Goal: Check status: Check status

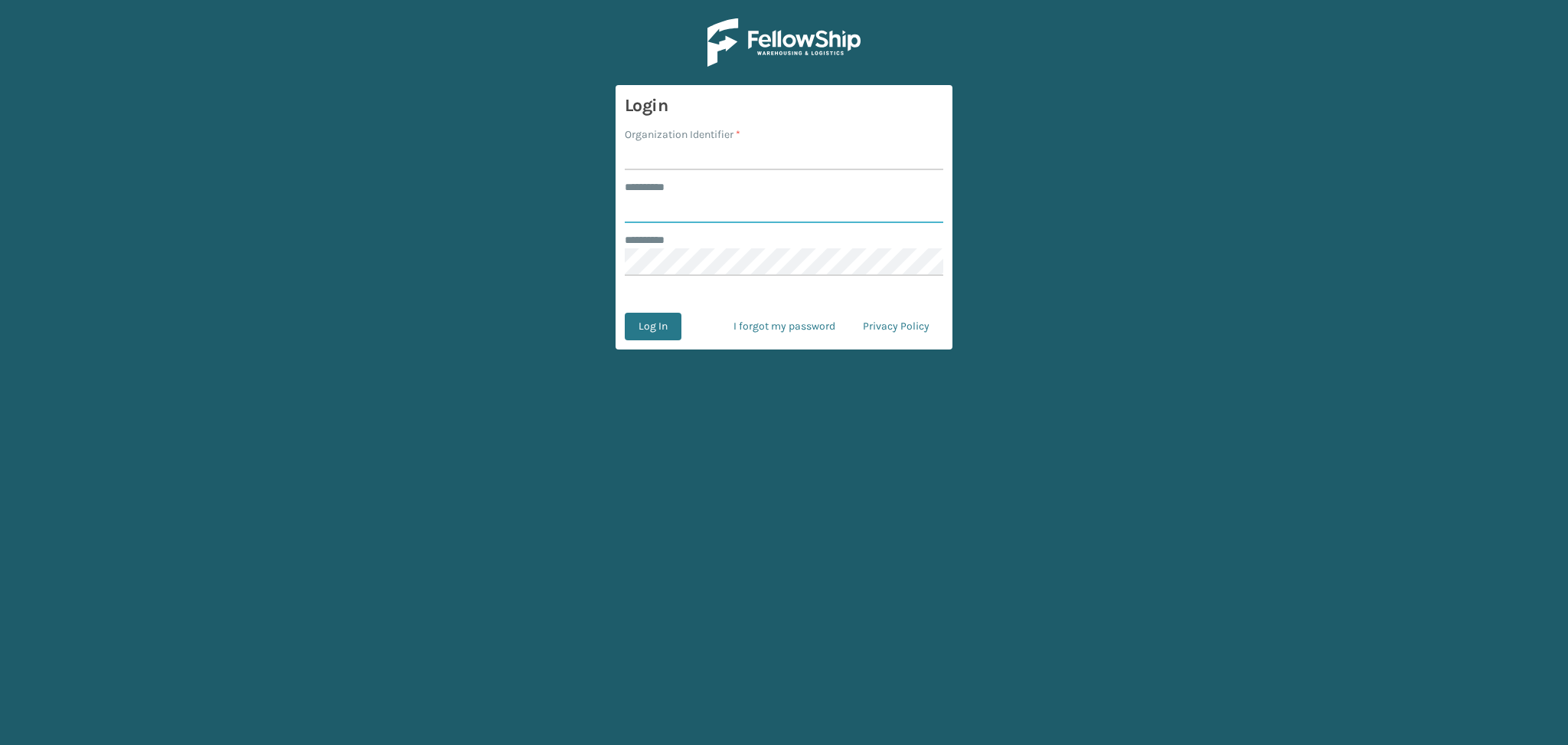
type input "******"
click at [664, 170] on input "Organization Identifier *" at bounding box center [784, 157] width 319 height 27
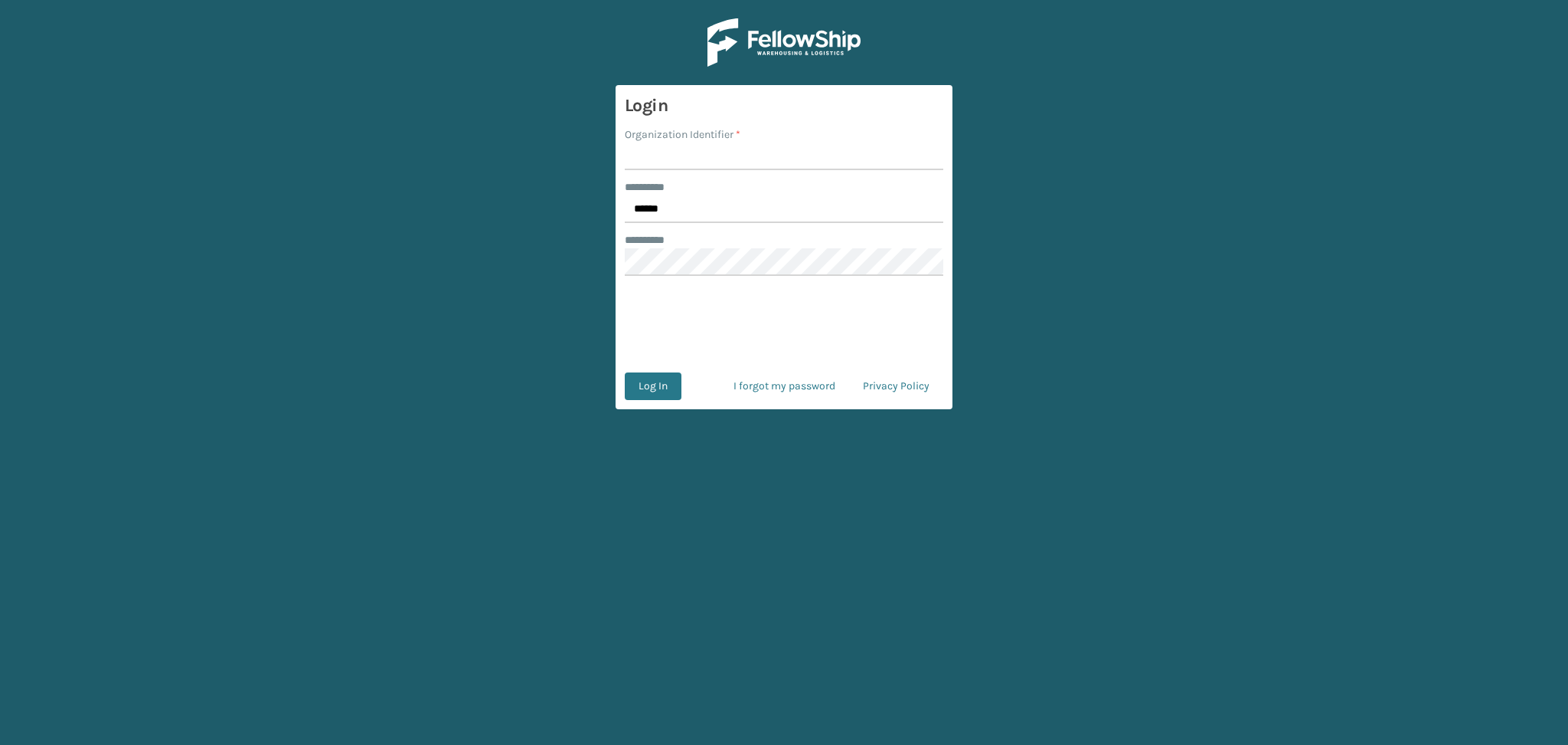
type input "LifeStyle"
click at [657, 382] on button "Log In" at bounding box center [653, 386] width 56 height 27
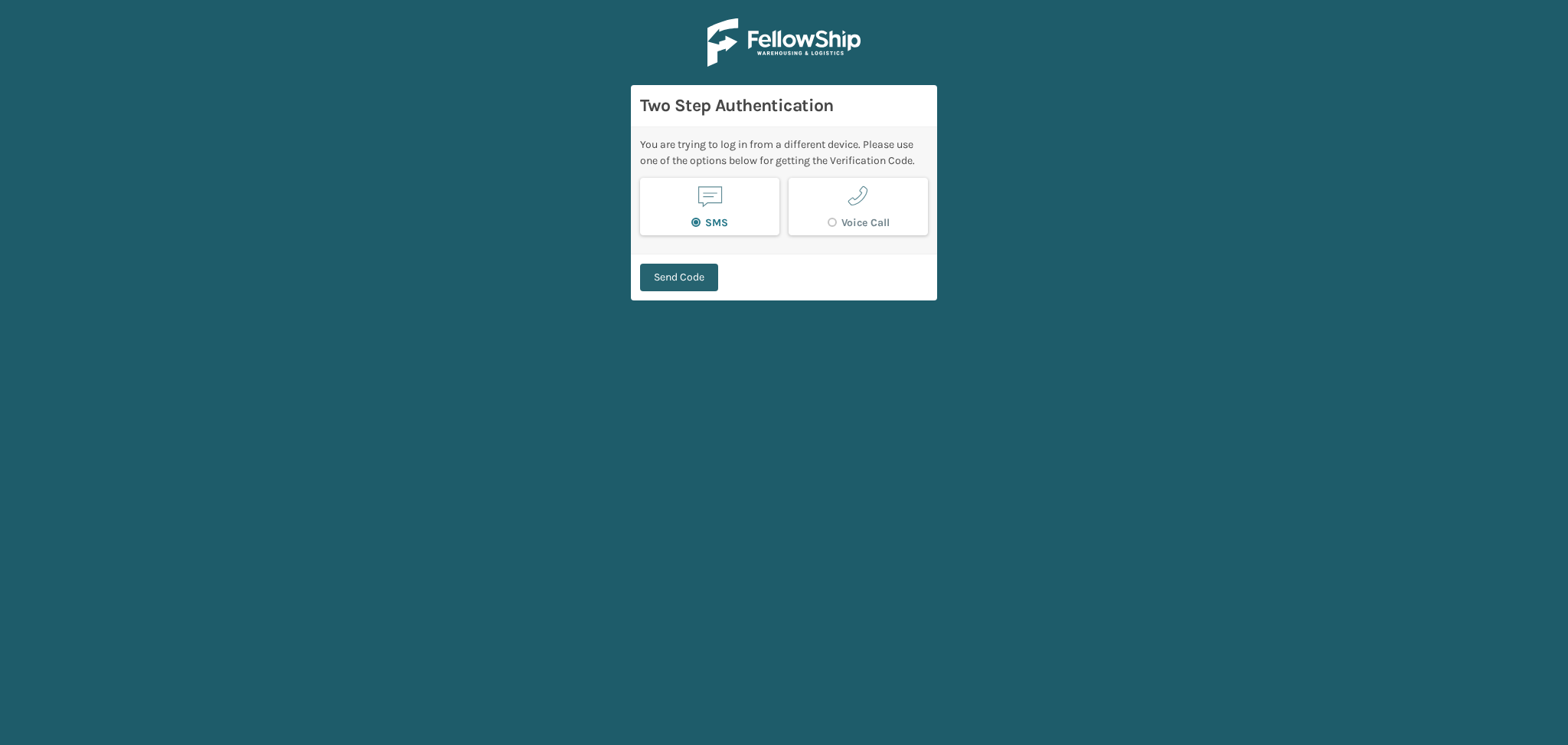
click at [664, 271] on button "Send Code" at bounding box center [679, 277] width 78 height 27
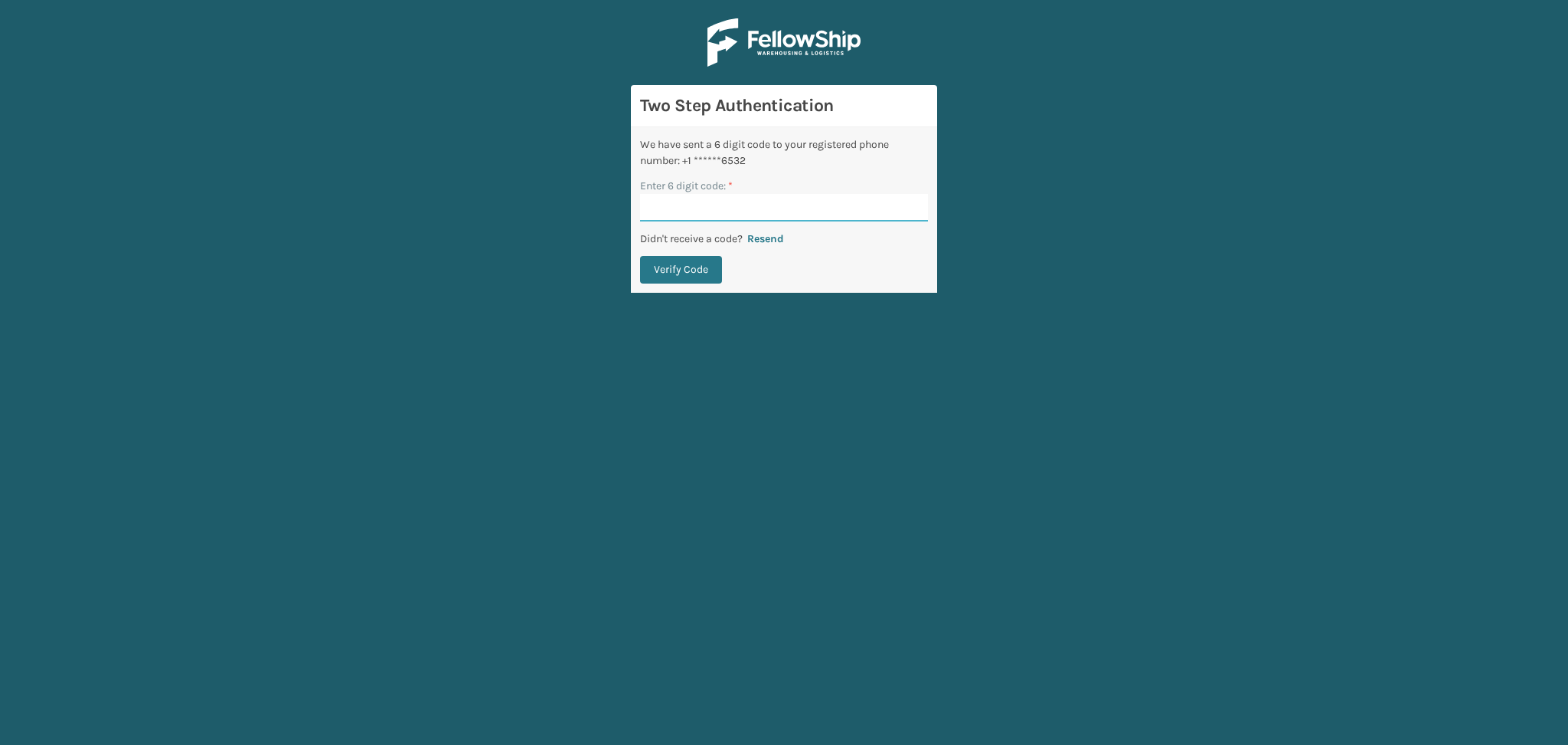
click at [711, 207] on input "Enter 6 digit code: *" at bounding box center [784, 208] width 288 height 27
paste input "665863"
type input "665863"
click at [687, 267] on button "Verify Code" at bounding box center [681, 269] width 82 height 27
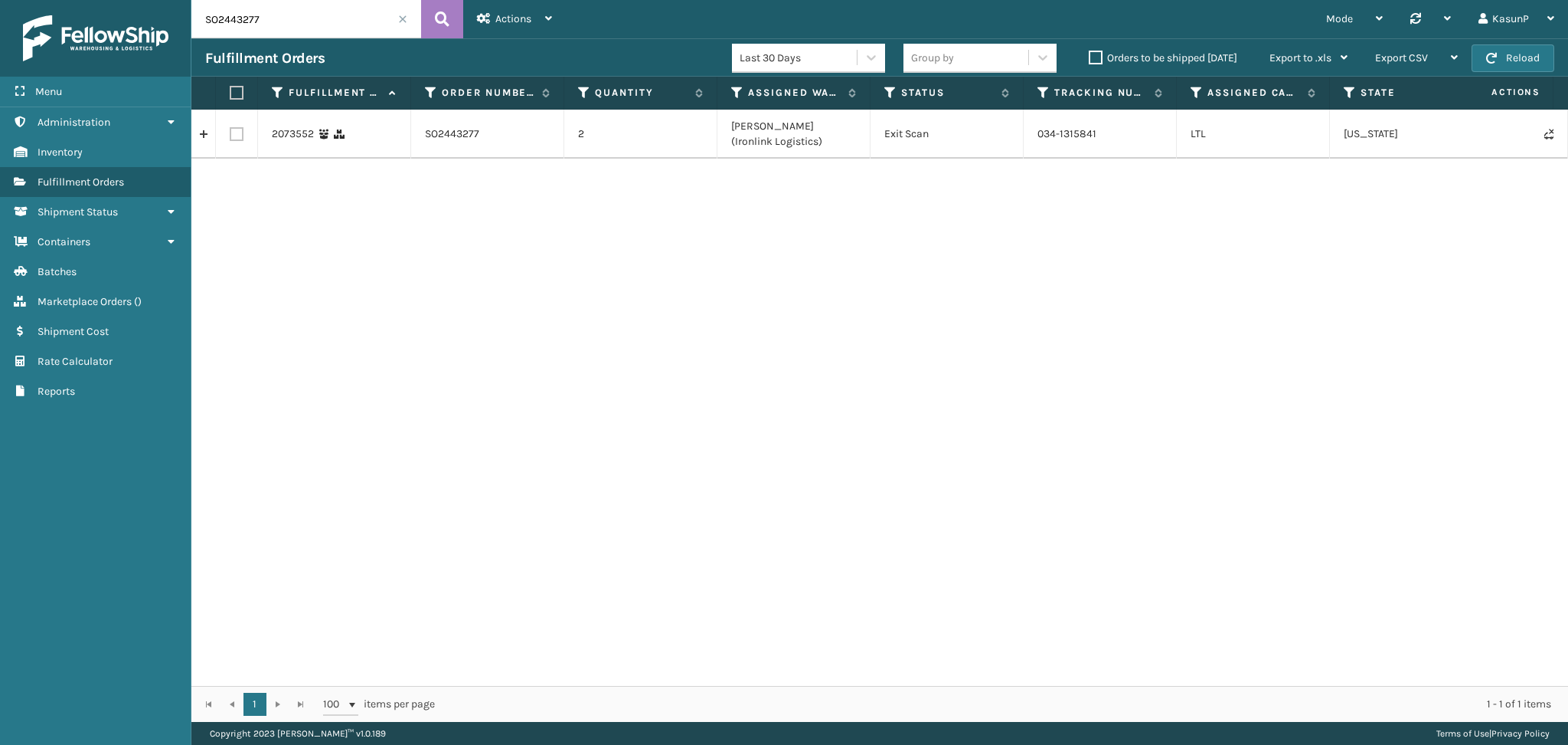
click at [249, 18] on input "SO2443277" at bounding box center [306, 19] width 230 height 38
click at [444, 18] on icon at bounding box center [442, 19] width 15 height 23
drag, startPoint x: 1098, startPoint y: 135, endPoint x: 1037, endPoint y: 135, distance: 61.0
click at [1037, 135] on td "034-1315841" at bounding box center [1099, 133] width 153 height 49
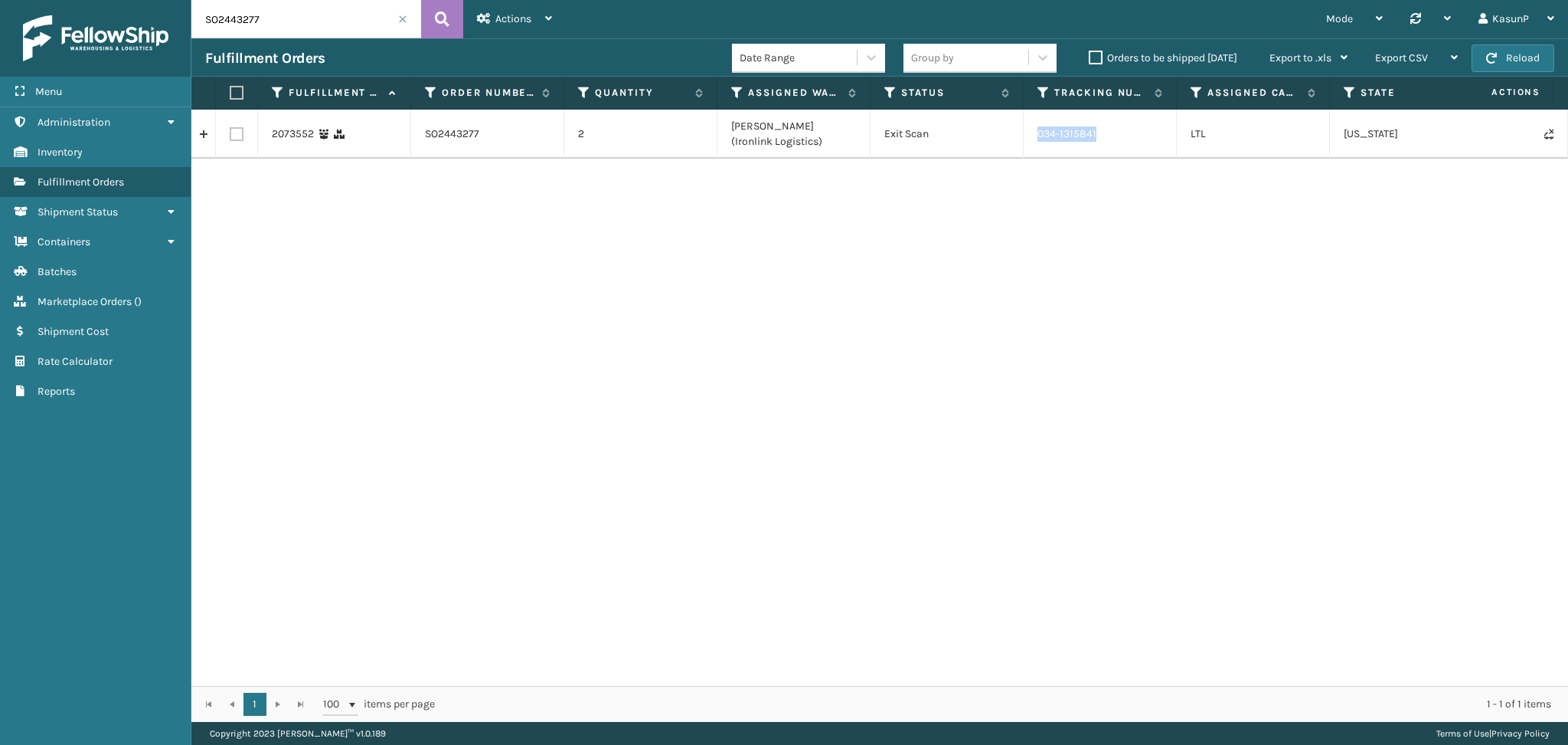
copy td "034-1315841"
click at [1168, 334] on div "2073552 SO2443277 2 [PERSON_NAME] (Ironlink Logistics) Exit Scan 034-1315841 LT…" at bounding box center [880, 398] width 1376 height 576
